Goal: Find specific page/section: Locate item on page

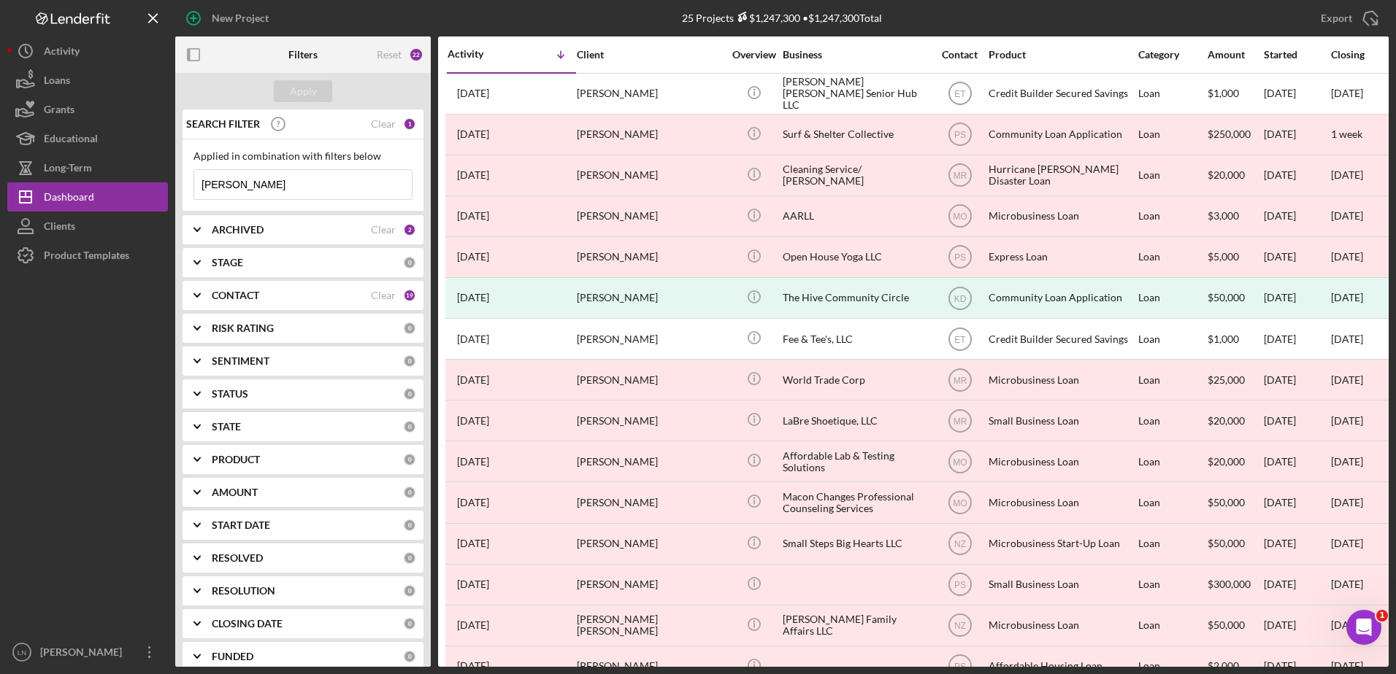
drag, startPoint x: 281, startPoint y: 189, endPoint x: 190, endPoint y: 187, distance: 91.3
click at [190, 187] on div "Applied in combination with filters below [PERSON_NAME] Icon/Menu Close" at bounding box center [302, 175] width 241 height 72
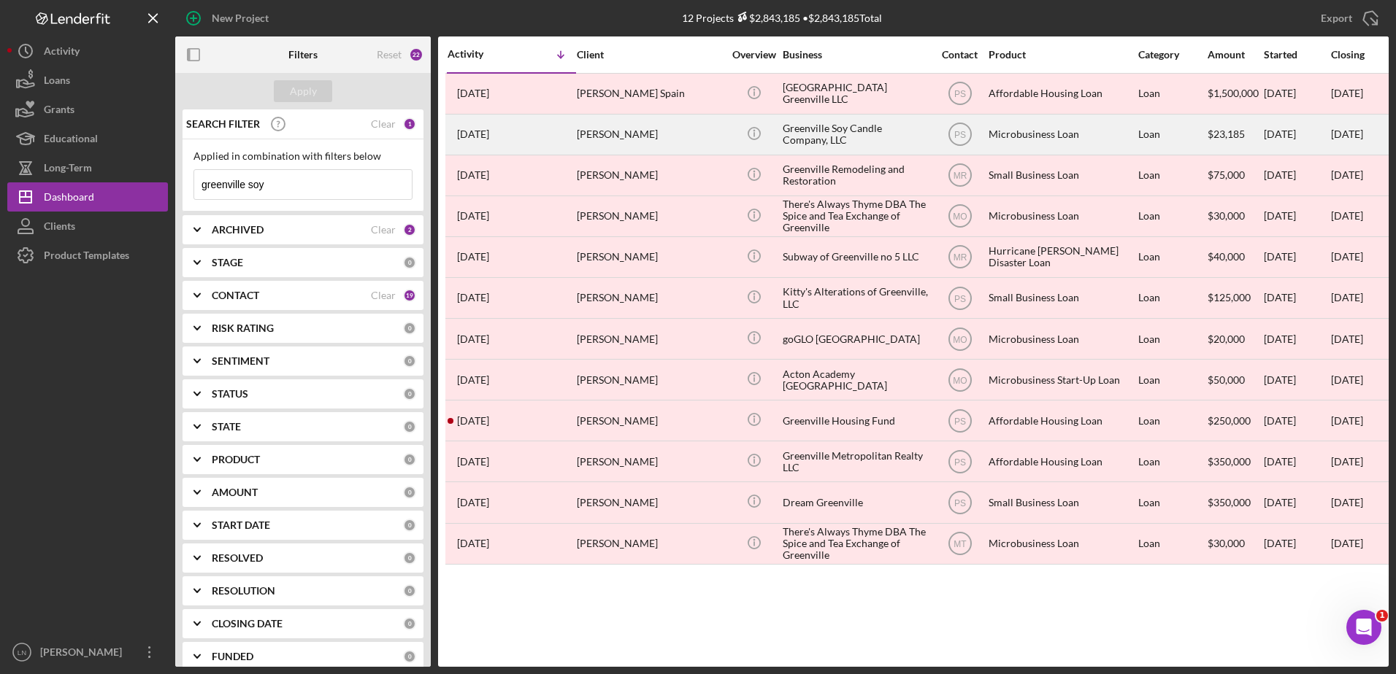
type input "greenville soy"
click at [855, 135] on div "Greenville Soy Candle Company, LLC" at bounding box center [856, 134] width 146 height 39
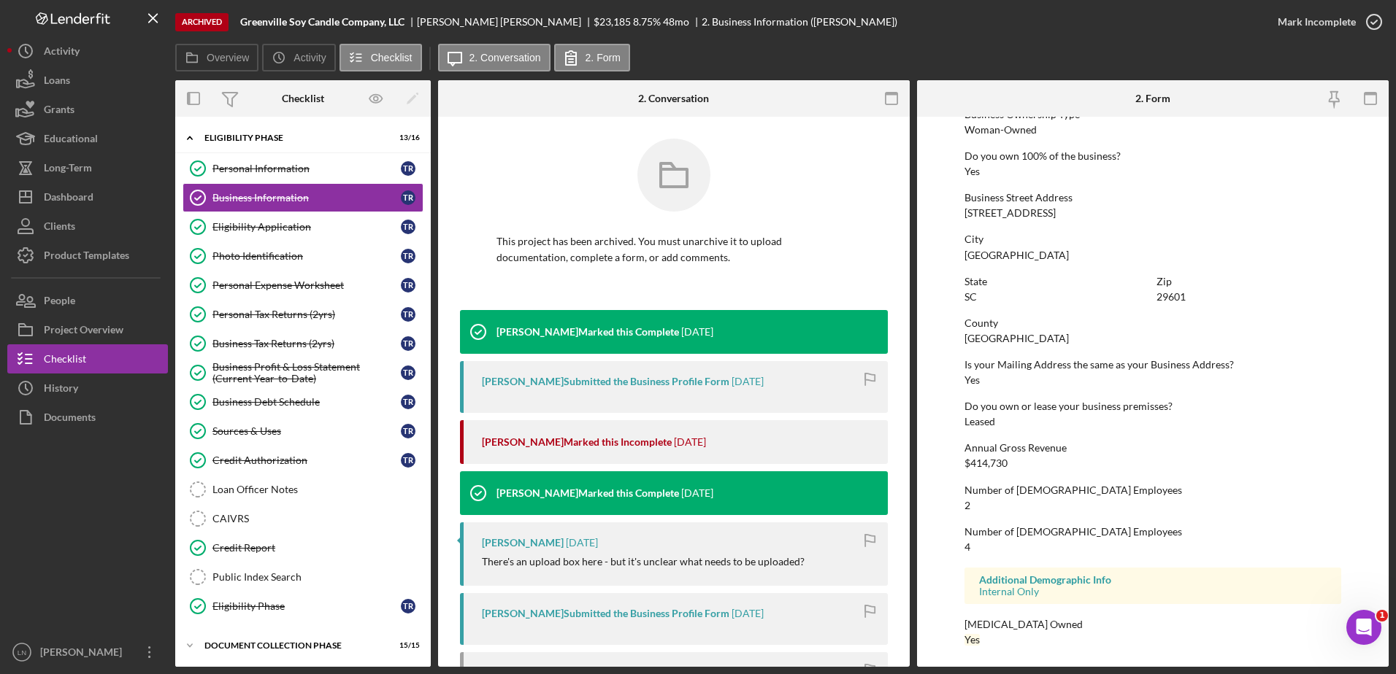
scroll to position [550, 0]
click at [269, 223] on div "Eligibility Application" at bounding box center [306, 227] width 188 height 12
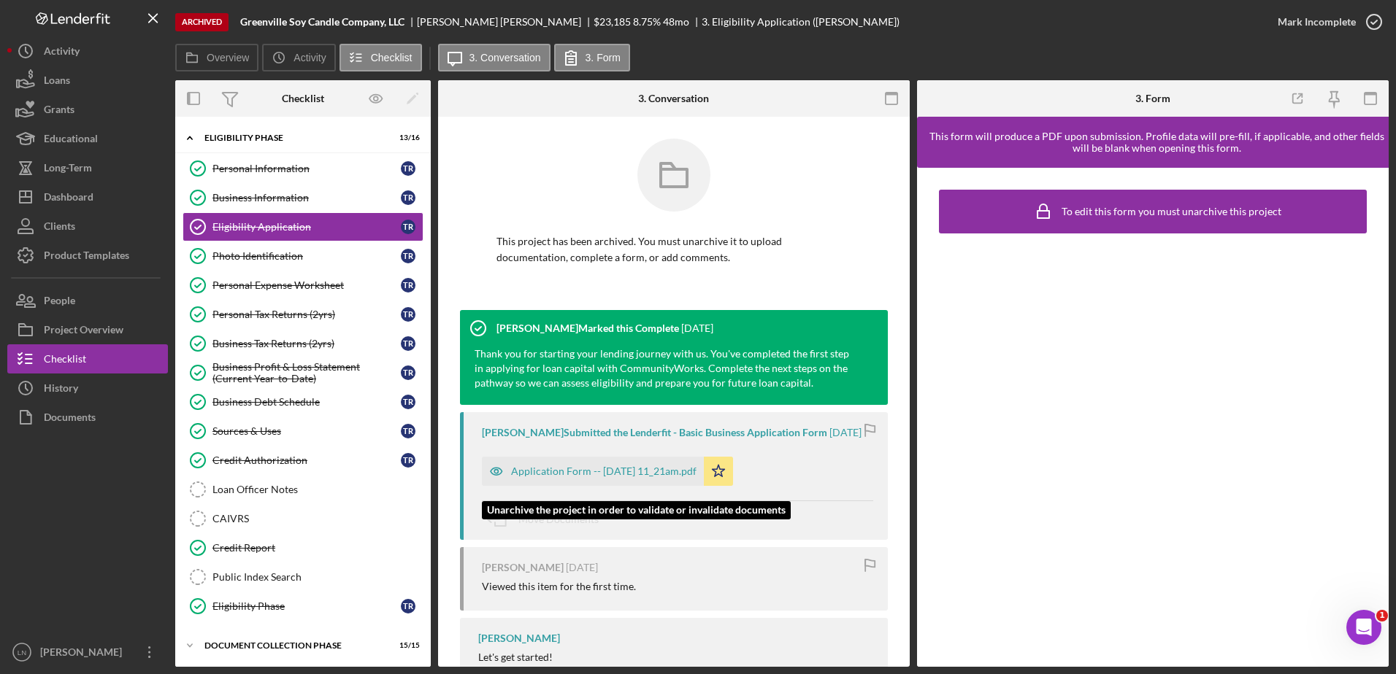
click at [653, 477] on div "Application Form -- [DATE] 11_21am.pdf" at bounding box center [603, 472] width 185 height 12
